Goal: Find contact information: Find contact information

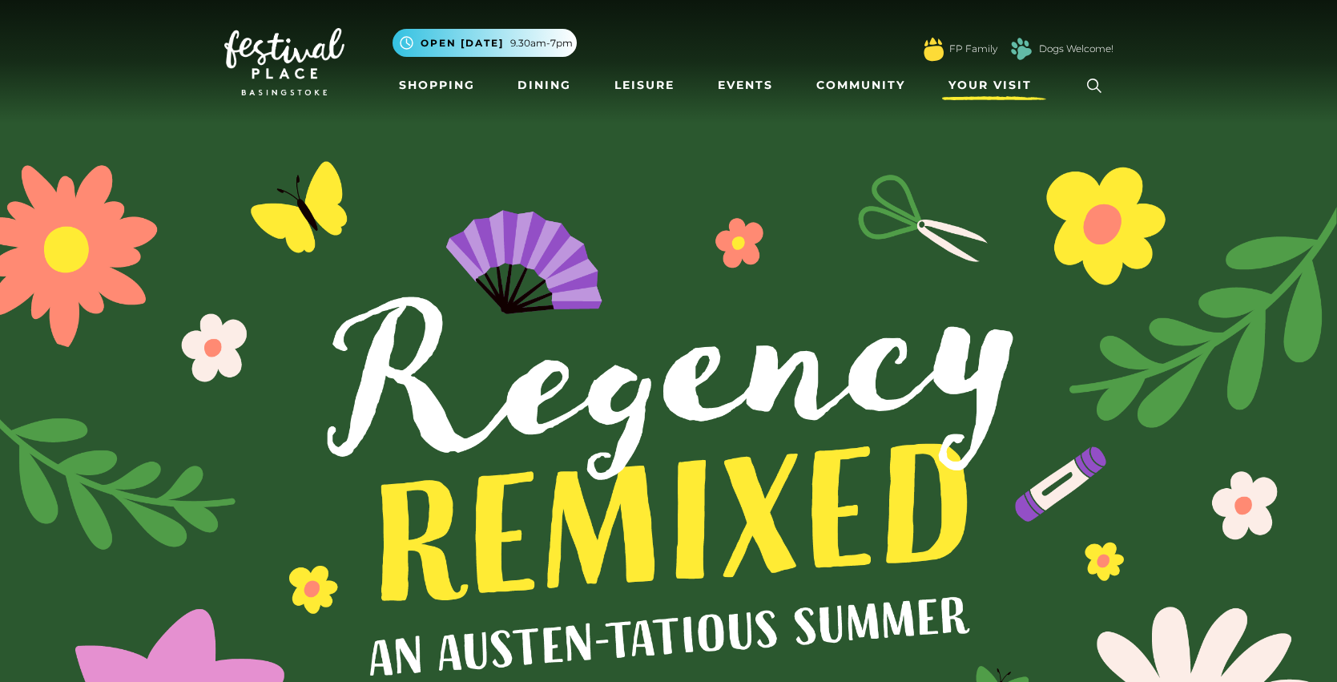
click at [973, 88] on span "Your Visit" at bounding box center [990, 85] width 83 height 17
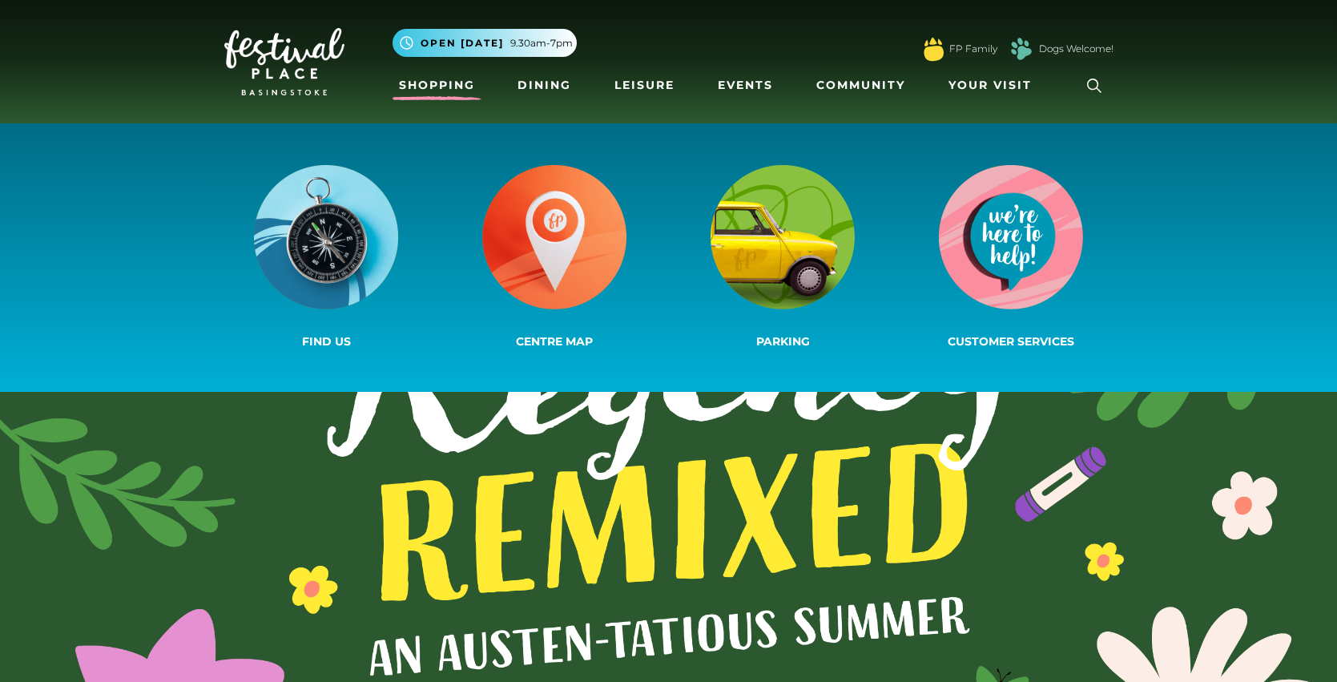
click at [445, 86] on link "Shopping" at bounding box center [437, 86] width 89 height 30
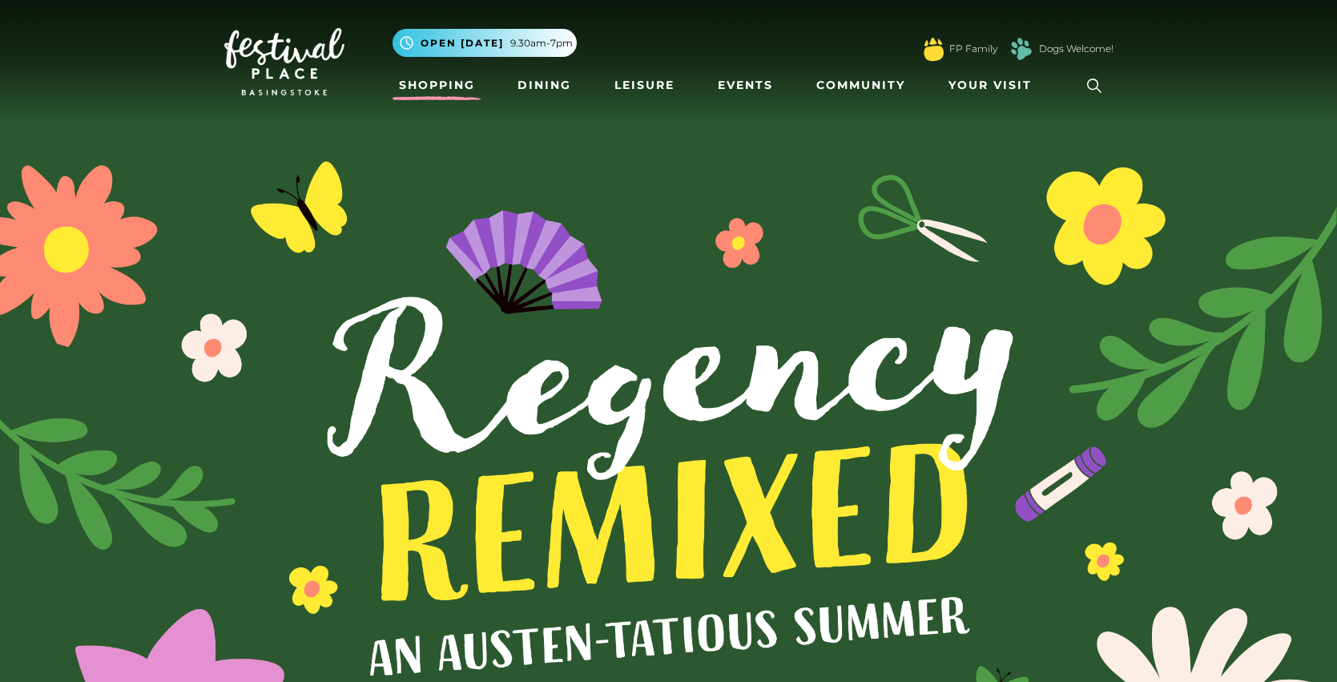
click at [457, 89] on link "Shopping" at bounding box center [437, 86] width 89 height 30
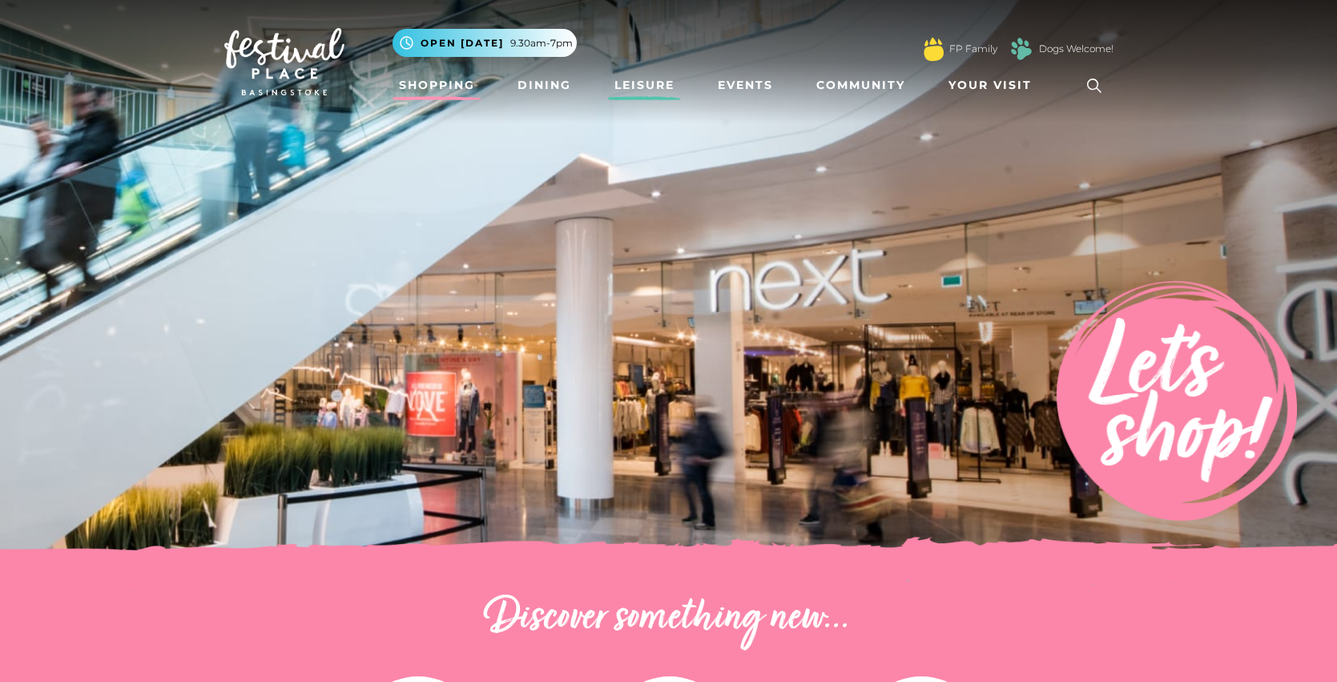
click at [637, 91] on link "Leisure" at bounding box center [644, 86] width 73 height 30
click at [731, 91] on link "Events" at bounding box center [745, 86] width 68 height 30
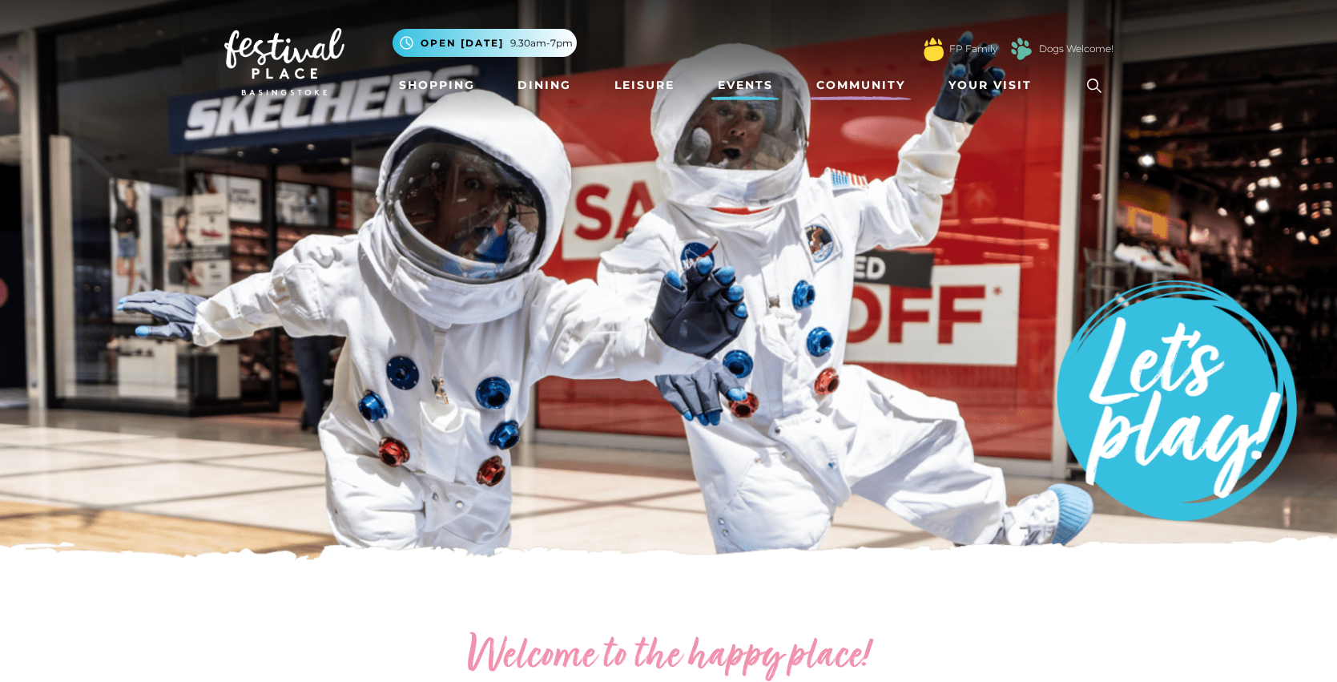
click at [848, 92] on link "Community" at bounding box center [861, 86] width 102 height 30
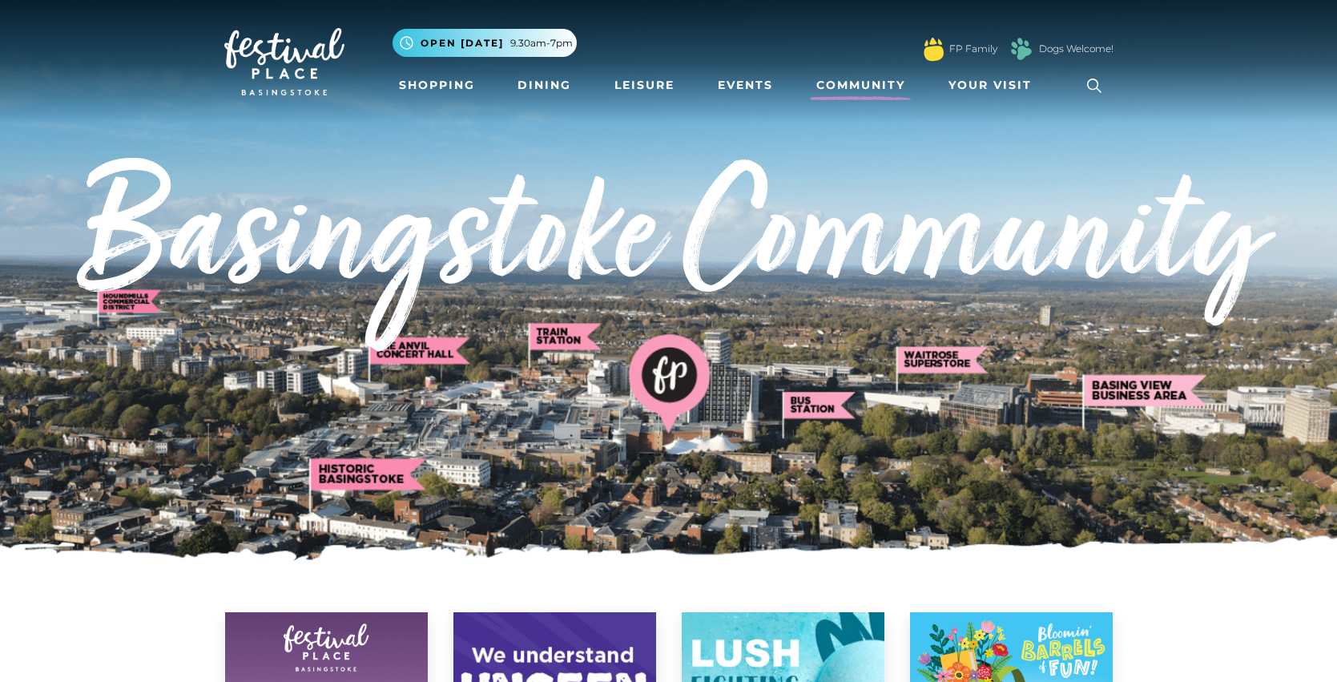
click at [868, 88] on link "Community" at bounding box center [861, 86] width 102 height 30
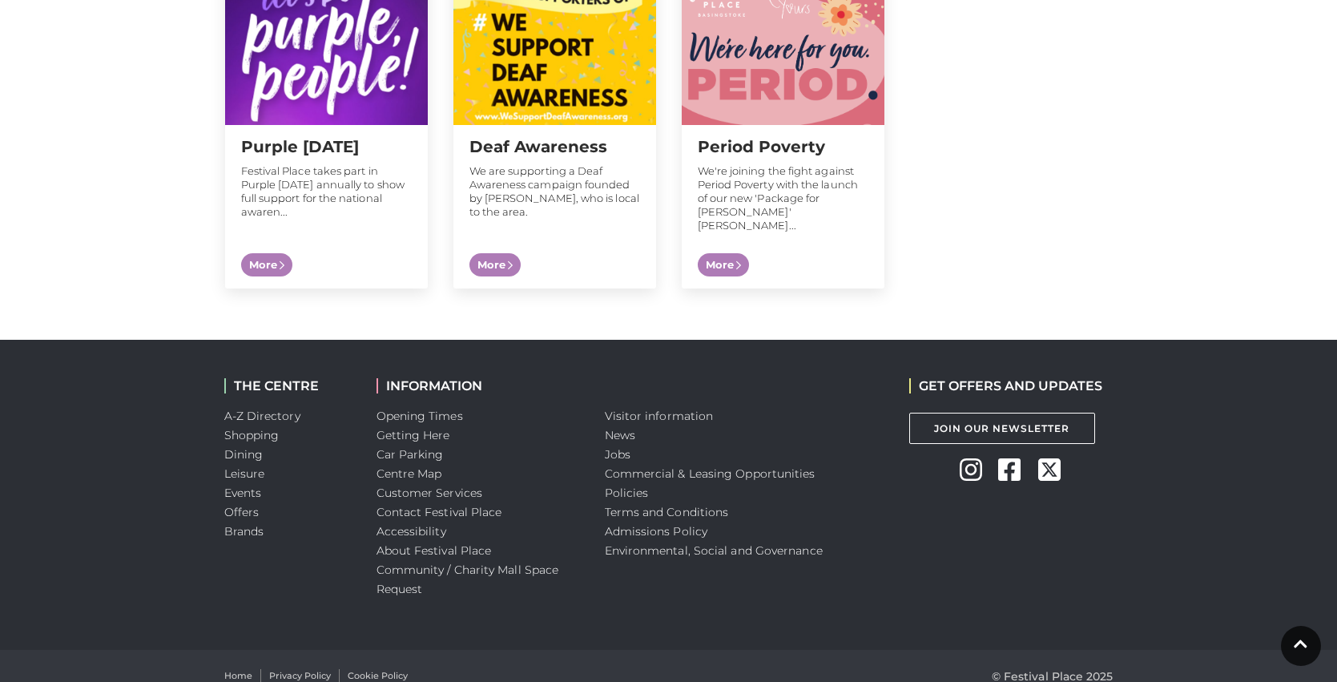
scroll to position [1718, 0]
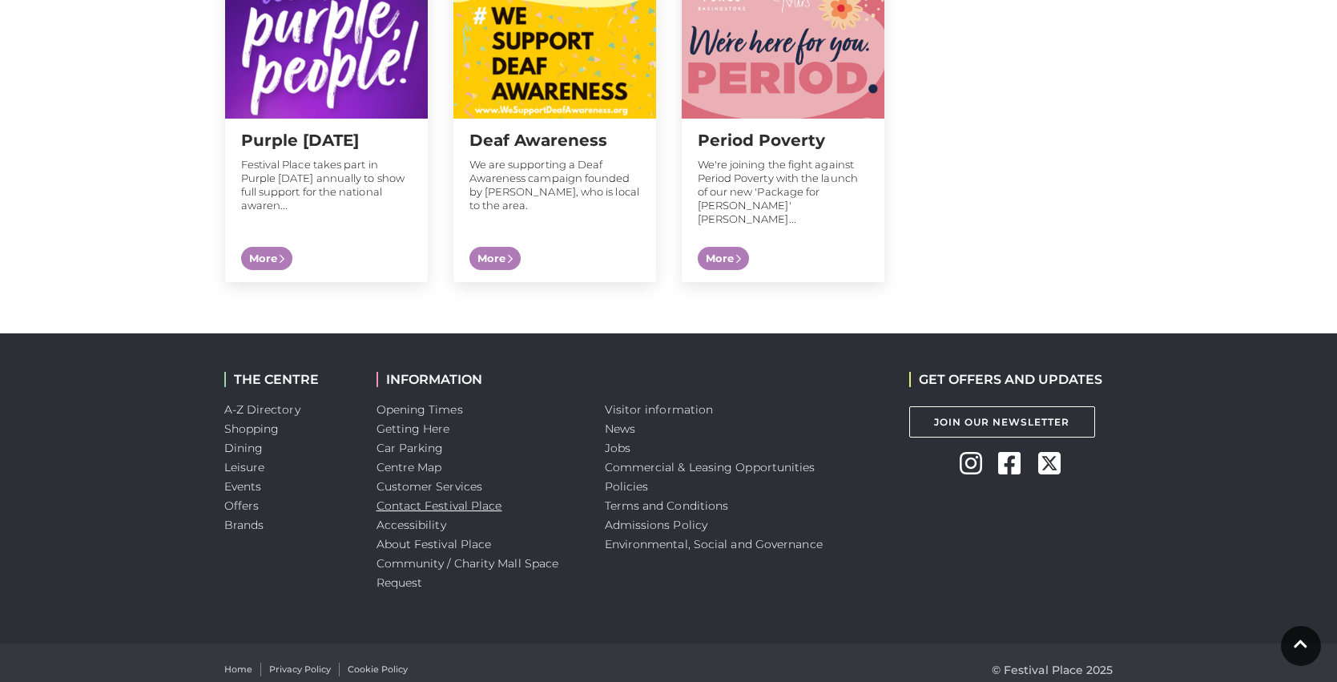
click at [421, 498] on link "Contact Festival Place" at bounding box center [440, 505] width 126 height 14
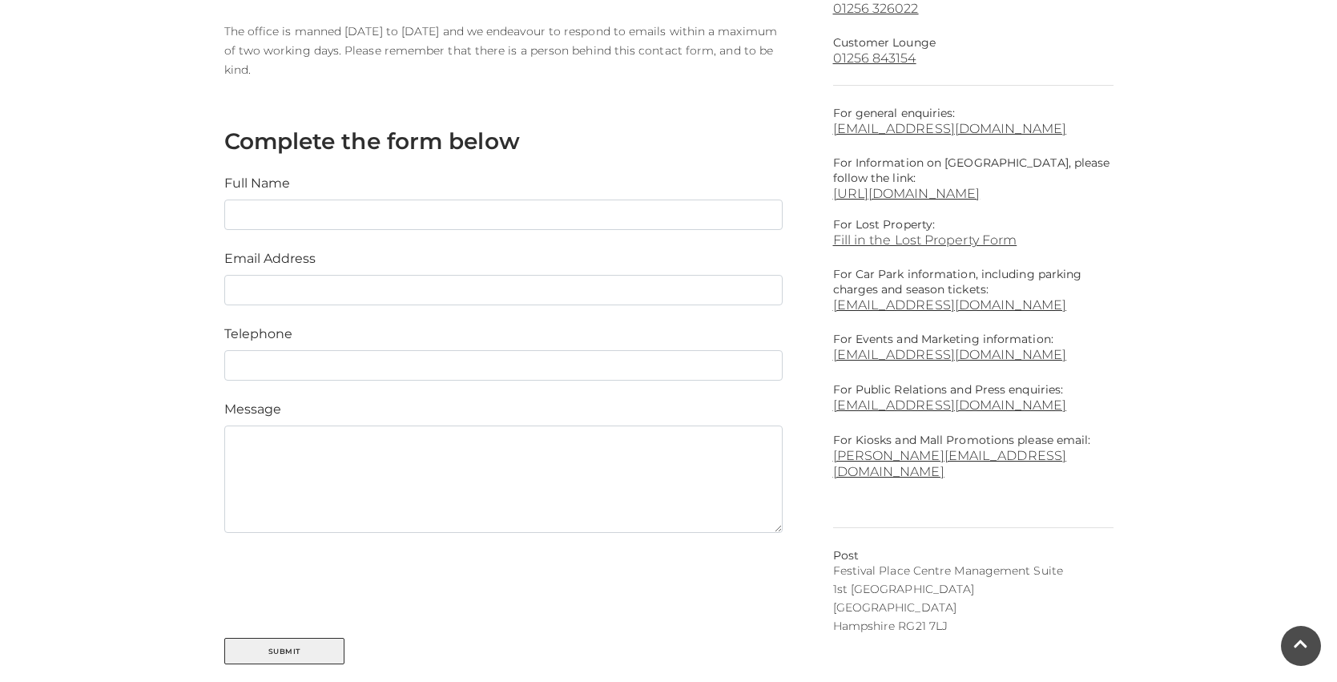
scroll to position [538, 0]
